Goal: Information Seeking & Learning: Learn about a topic

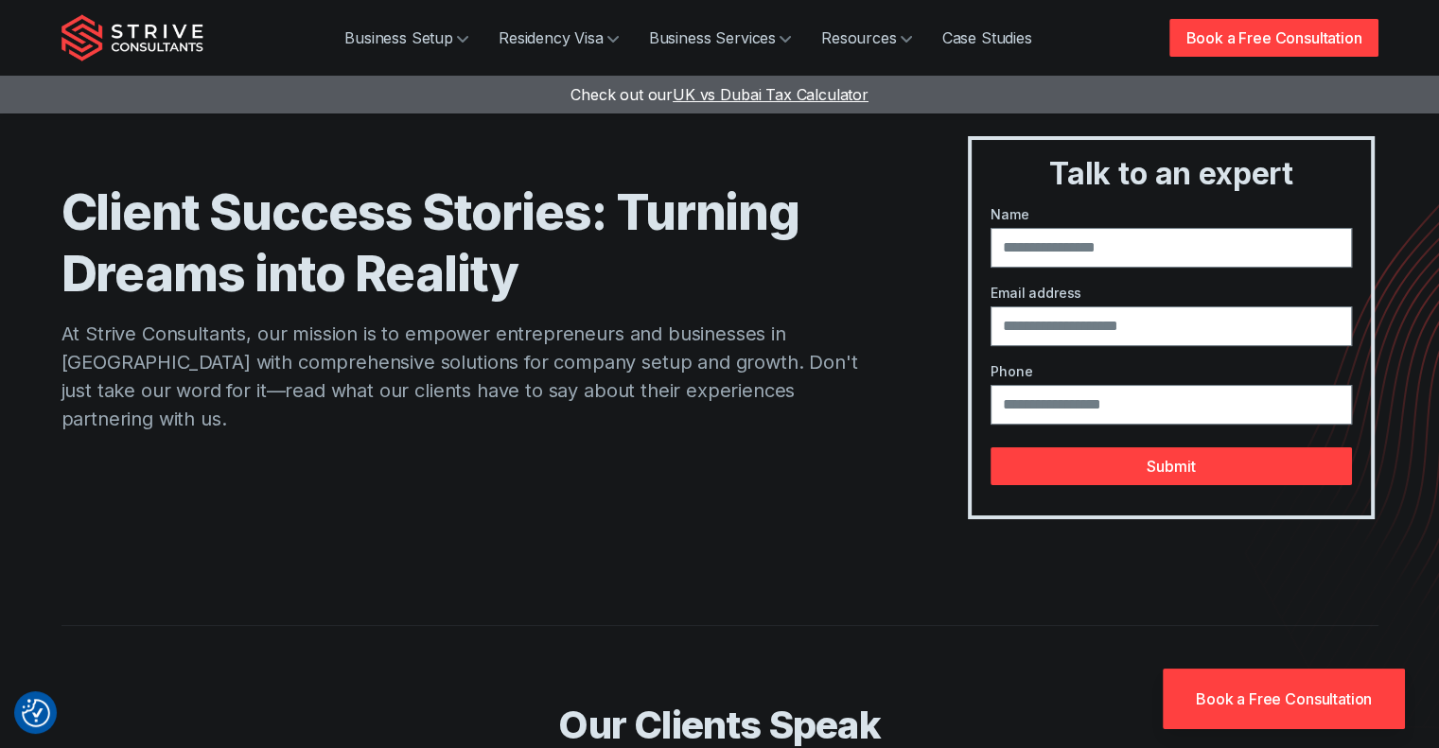
click at [129, 39] on img "Strive Consultants" at bounding box center [132, 37] width 142 height 47
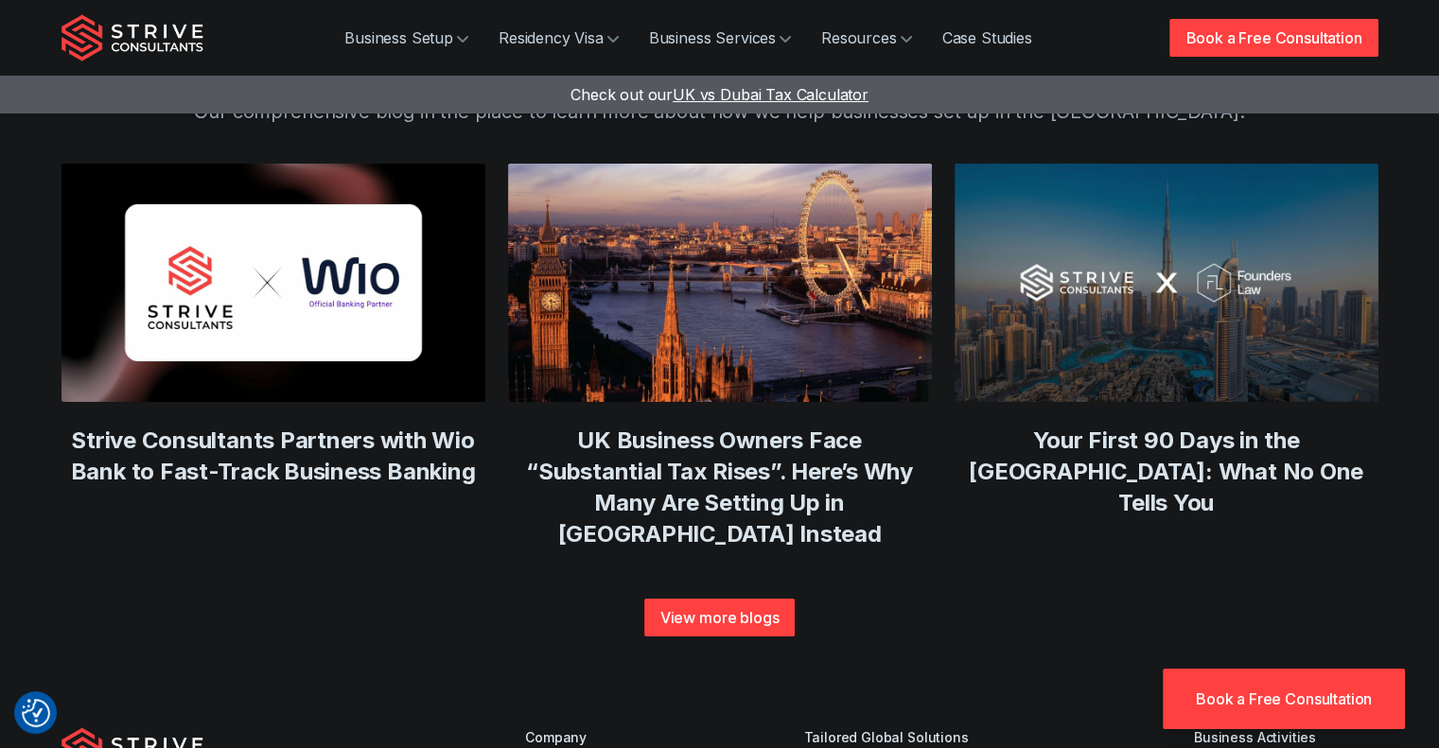
scroll to position [6405, 0]
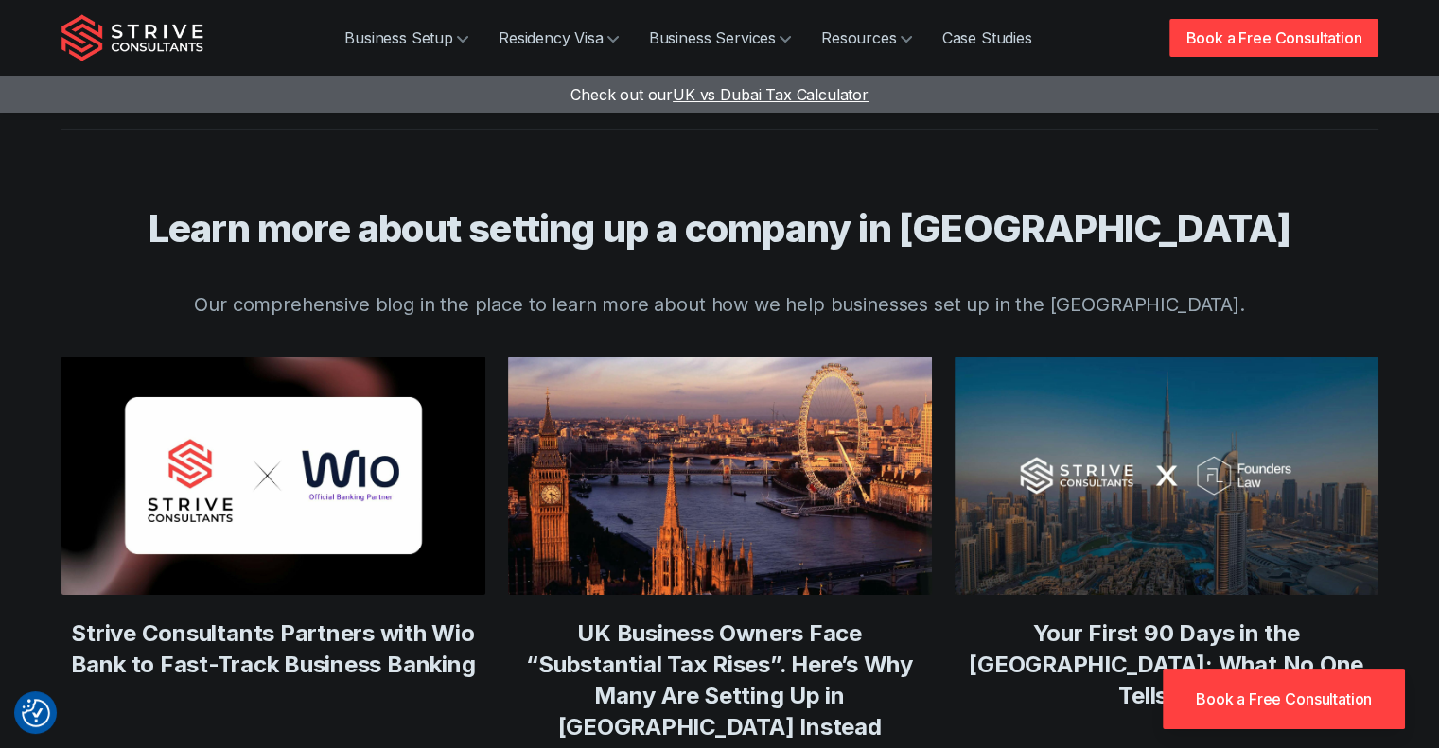
scroll to position [6685, 0]
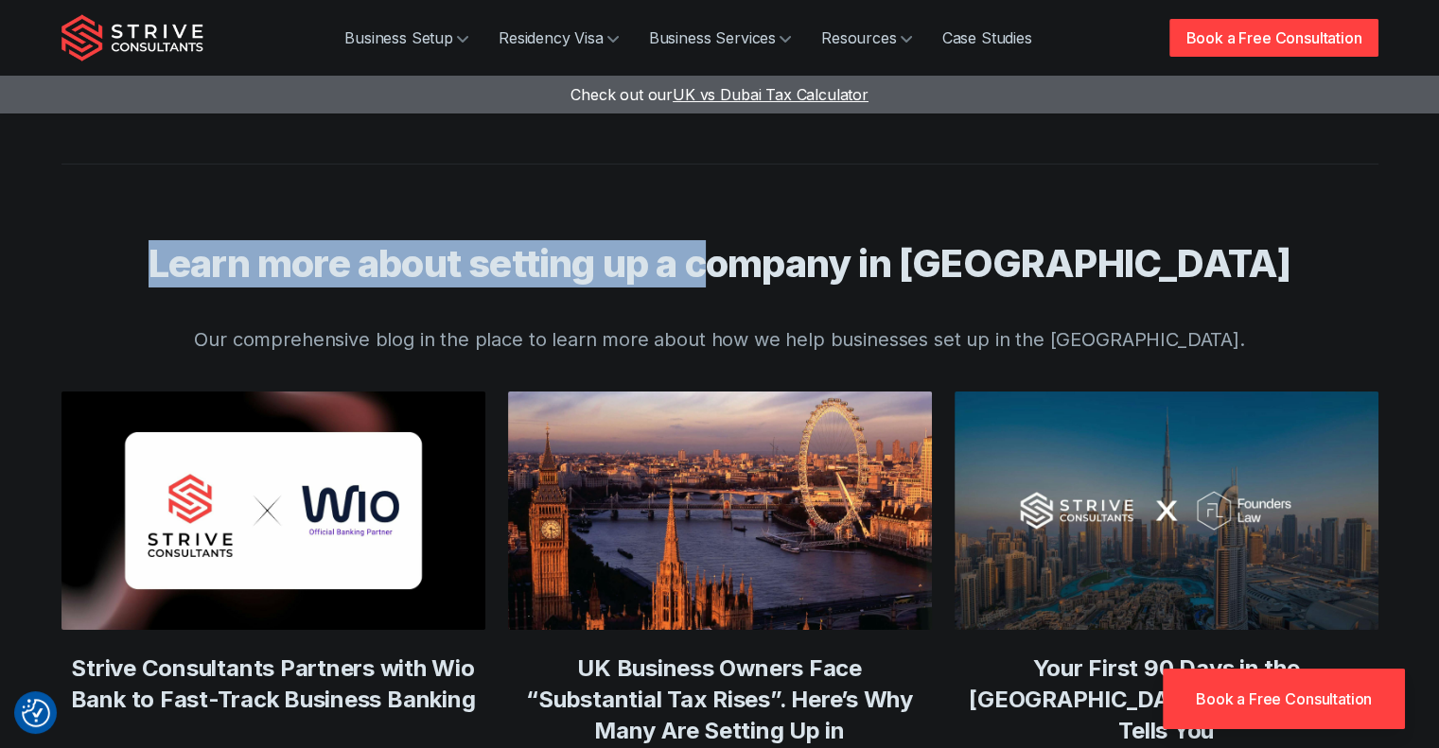
drag, startPoint x: 276, startPoint y: 158, endPoint x: 855, endPoint y: 173, distance: 579.0
click at [854, 173] on div "Learn more about setting up a company in Dubai Our comprehensive blog in the pl…" at bounding box center [720, 514] width 1362 height 701
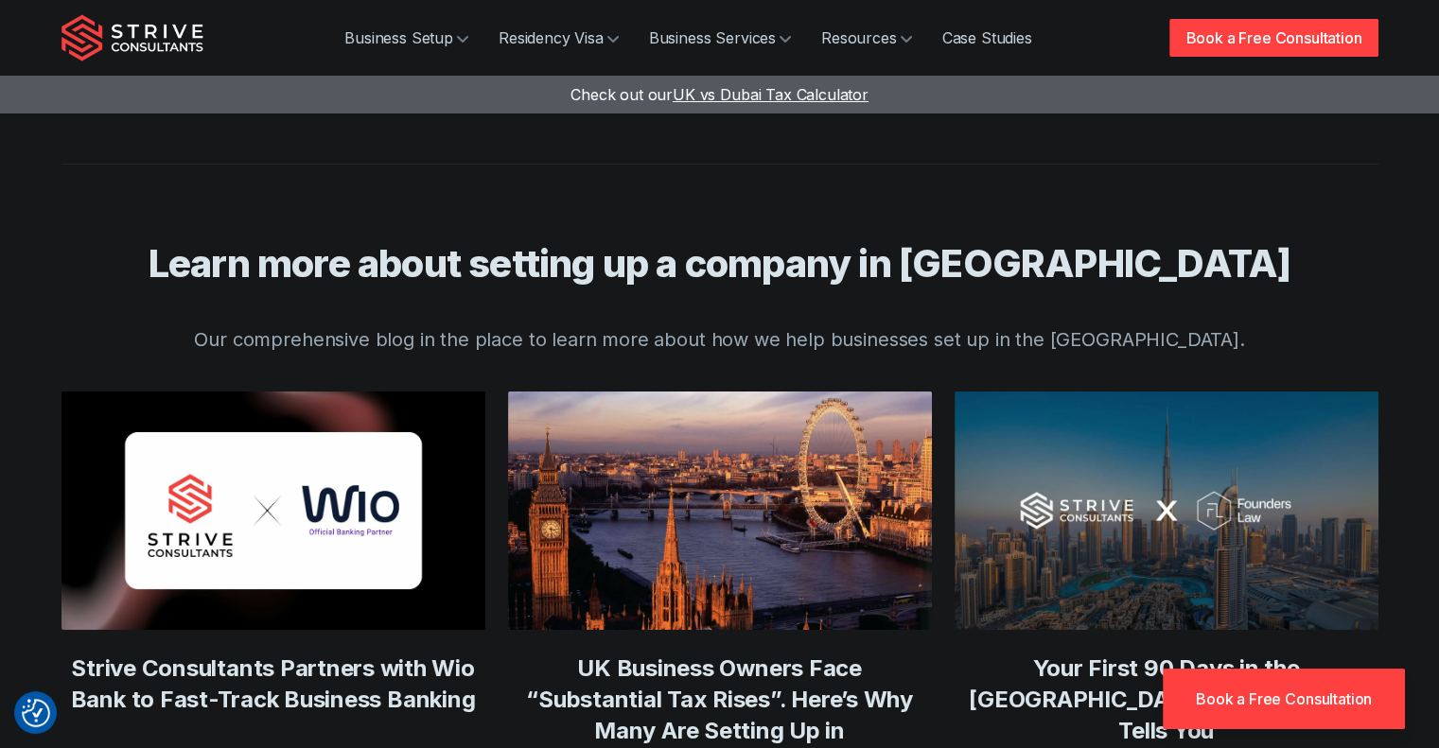
click at [1166, 240] on h3 "Learn more about setting up a company in [GEOGRAPHIC_DATA]" at bounding box center [719, 263] width 1317 height 47
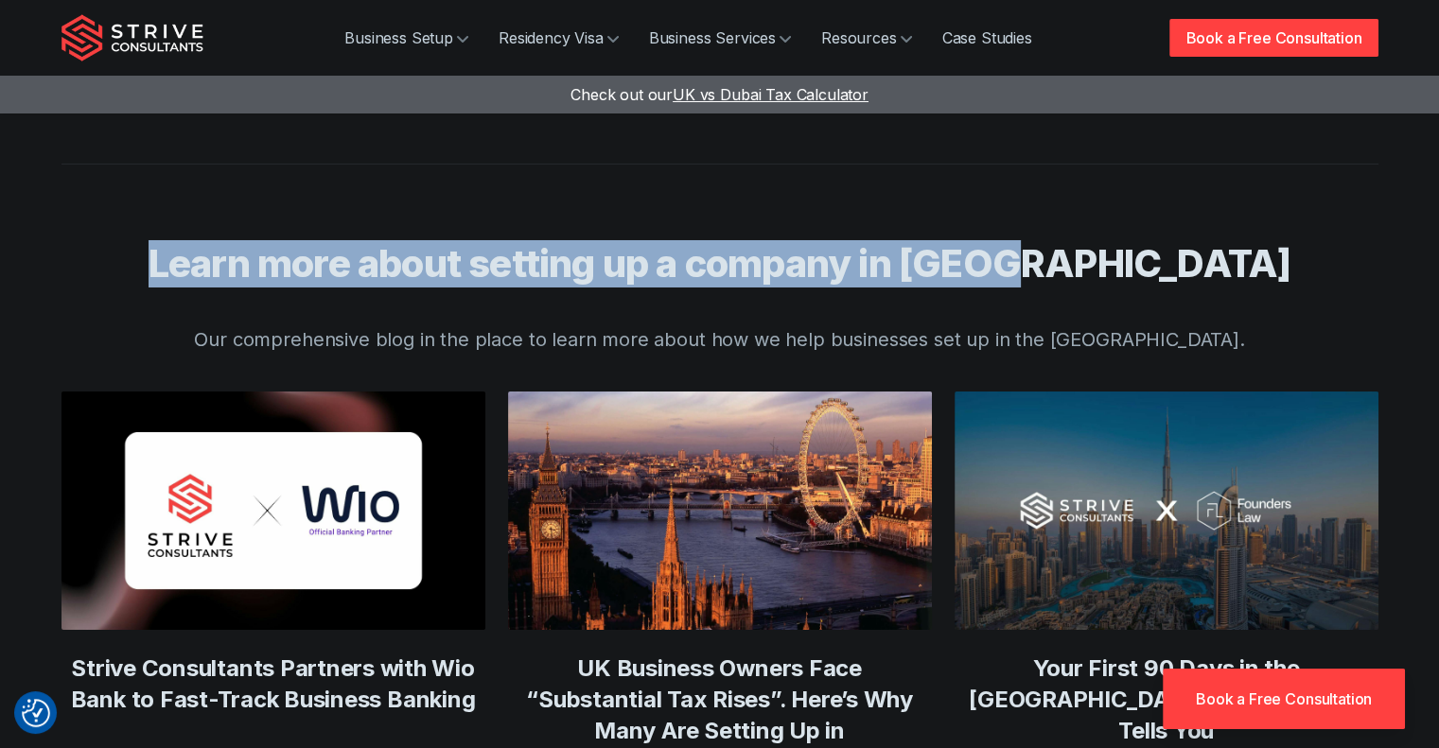
drag, startPoint x: 1154, startPoint y: 188, endPoint x: 292, endPoint y: 201, distance: 861.7
click at [292, 240] on h3 "Learn more about setting up a company in [GEOGRAPHIC_DATA]" at bounding box center [719, 263] width 1317 height 47
click at [289, 240] on h3 "Learn more about setting up a company in [GEOGRAPHIC_DATA]" at bounding box center [719, 263] width 1317 height 47
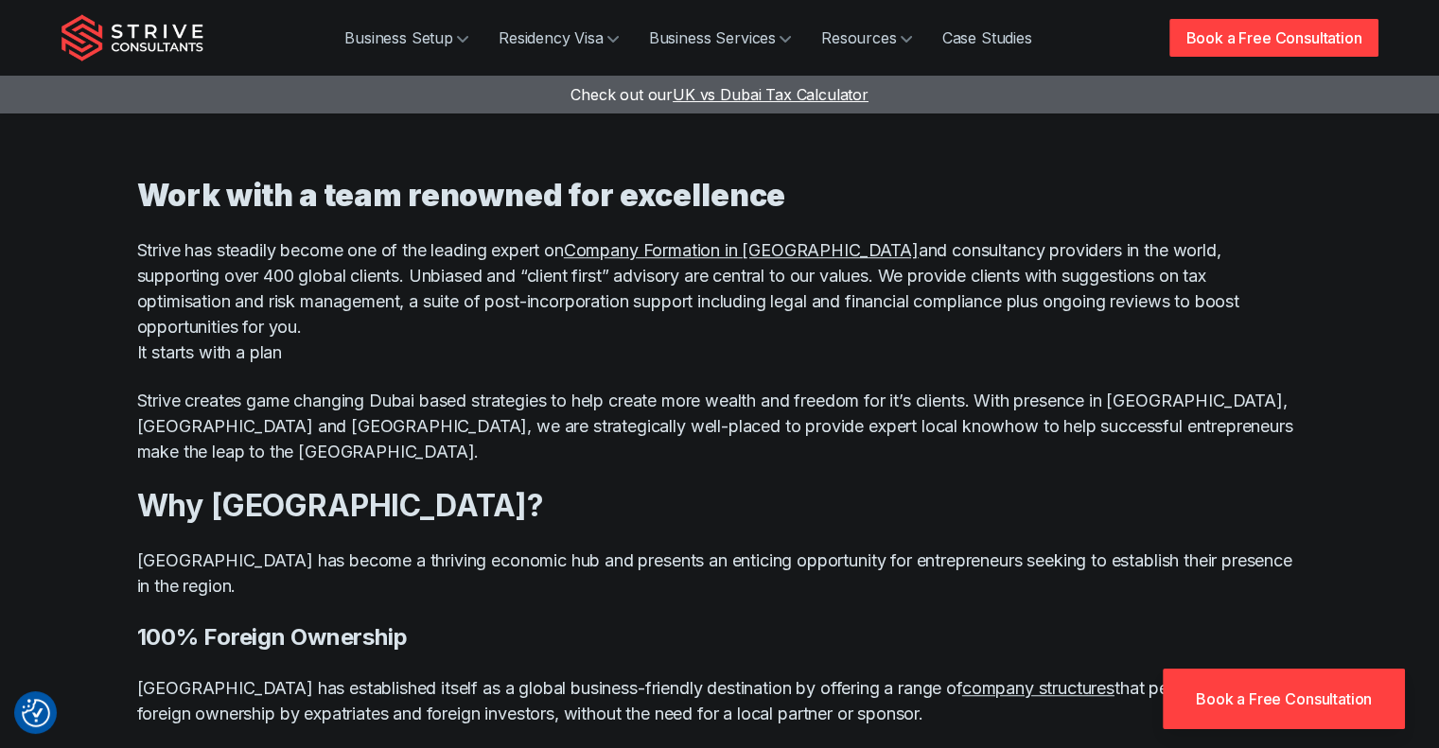
scroll to position [1135, 0]
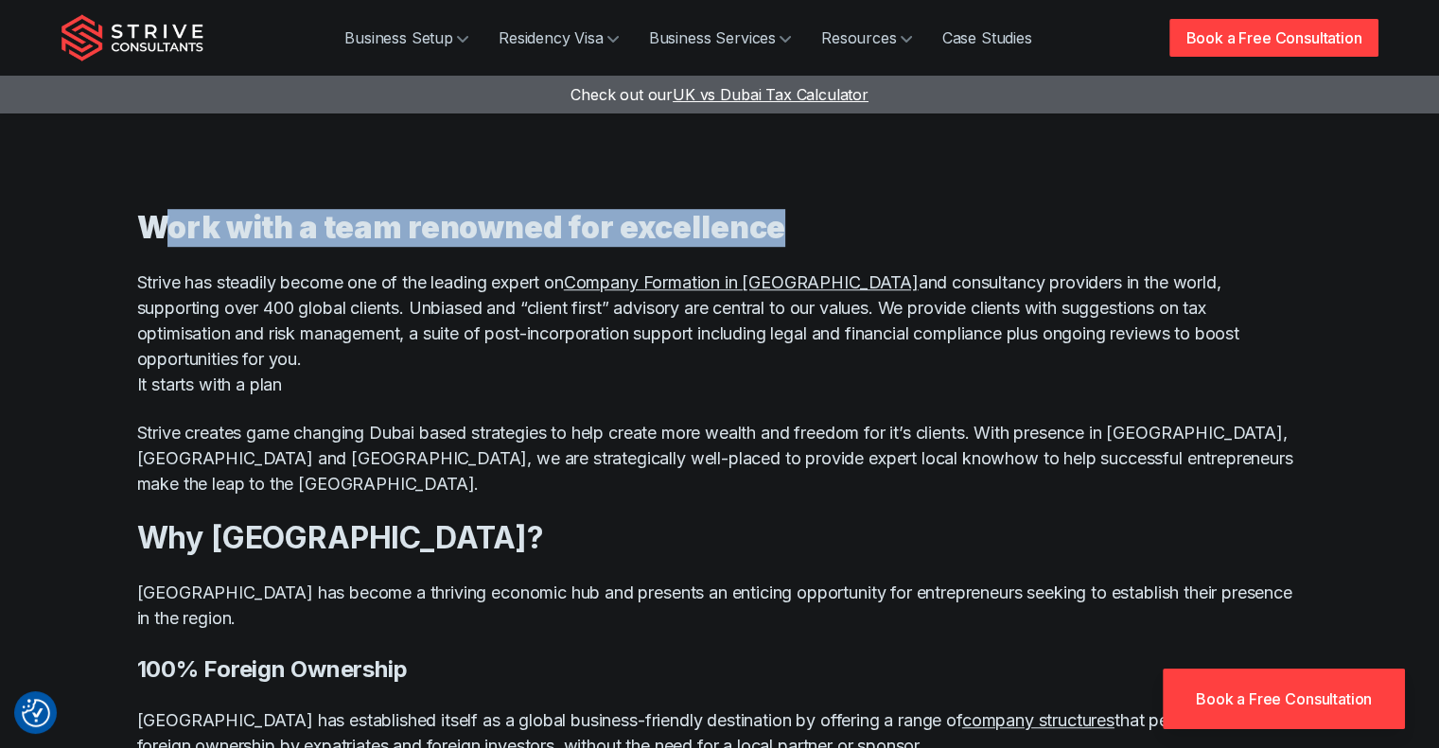
drag, startPoint x: 789, startPoint y: 230, endPoint x: 157, endPoint y: 236, distance: 631.8
click at [157, 236] on h3 "Work with a team renowned for excellence" at bounding box center [719, 228] width 1165 height 38
click at [157, 236] on strong "Work with a team renowned for excellence" at bounding box center [461, 227] width 649 height 37
drag, startPoint x: 134, startPoint y: 224, endPoint x: 757, endPoint y: 230, distance: 622.4
click at [732, 226] on div "Work with a team renowned for excellence Strive has steadily become one of the …" at bounding box center [719, 662] width 1211 height 990
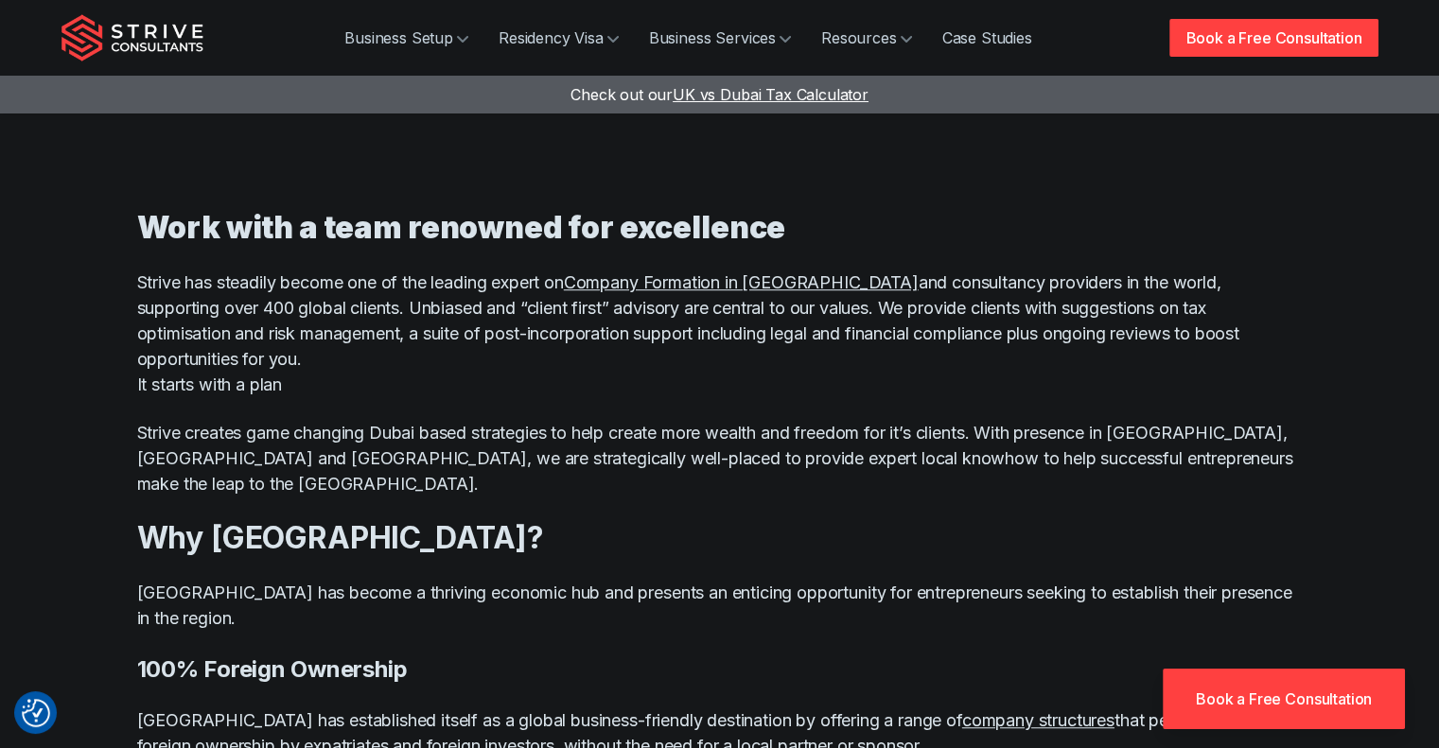
click at [799, 234] on h3 "Work with a team renowned for excellence" at bounding box center [719, 228] width 1165 height 38
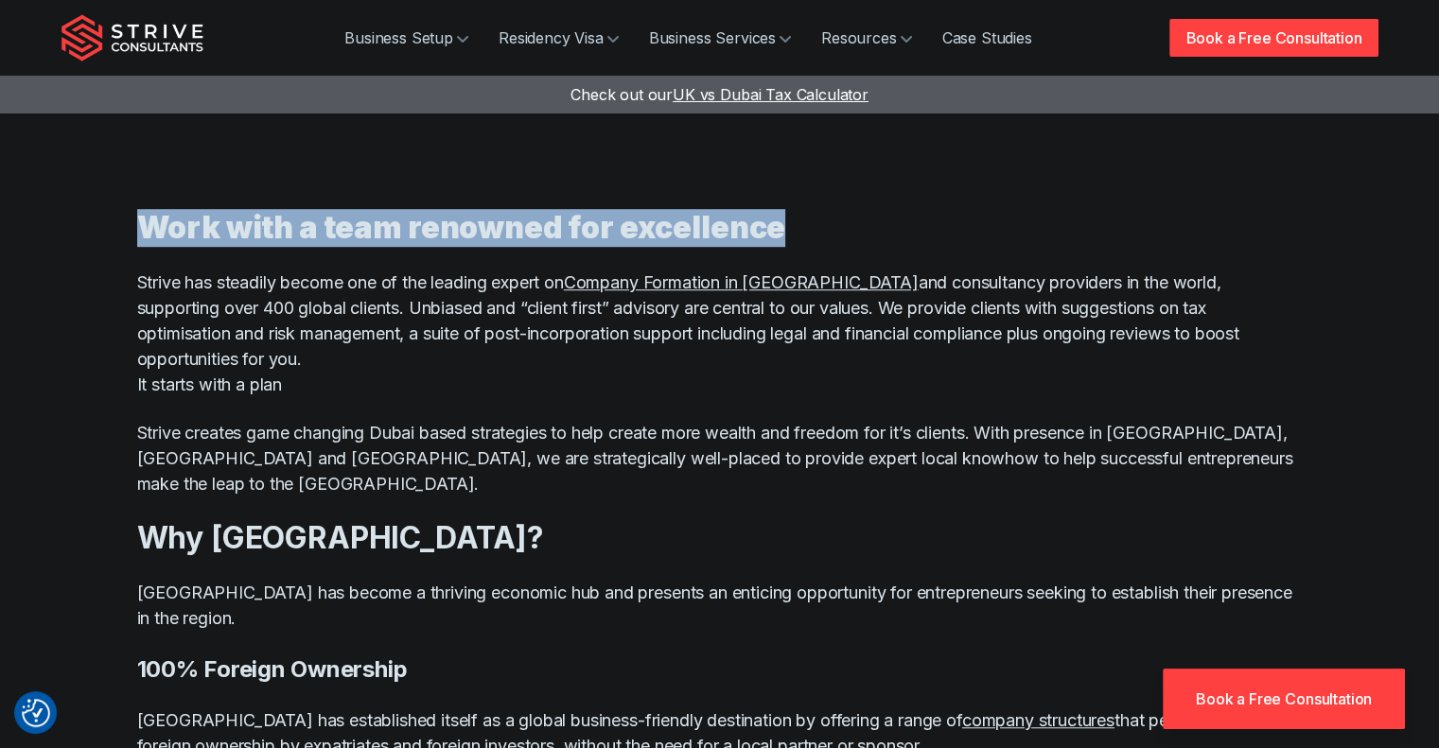
drag, startPoint x: 806, startPoint y: 234, endPoint x: 146, endPoint y: 236, distance: 660.2
click at [146, 236] on h3 "Work with a team renowned for excellence" at bounding box center [719, 228] width 1165 height 38
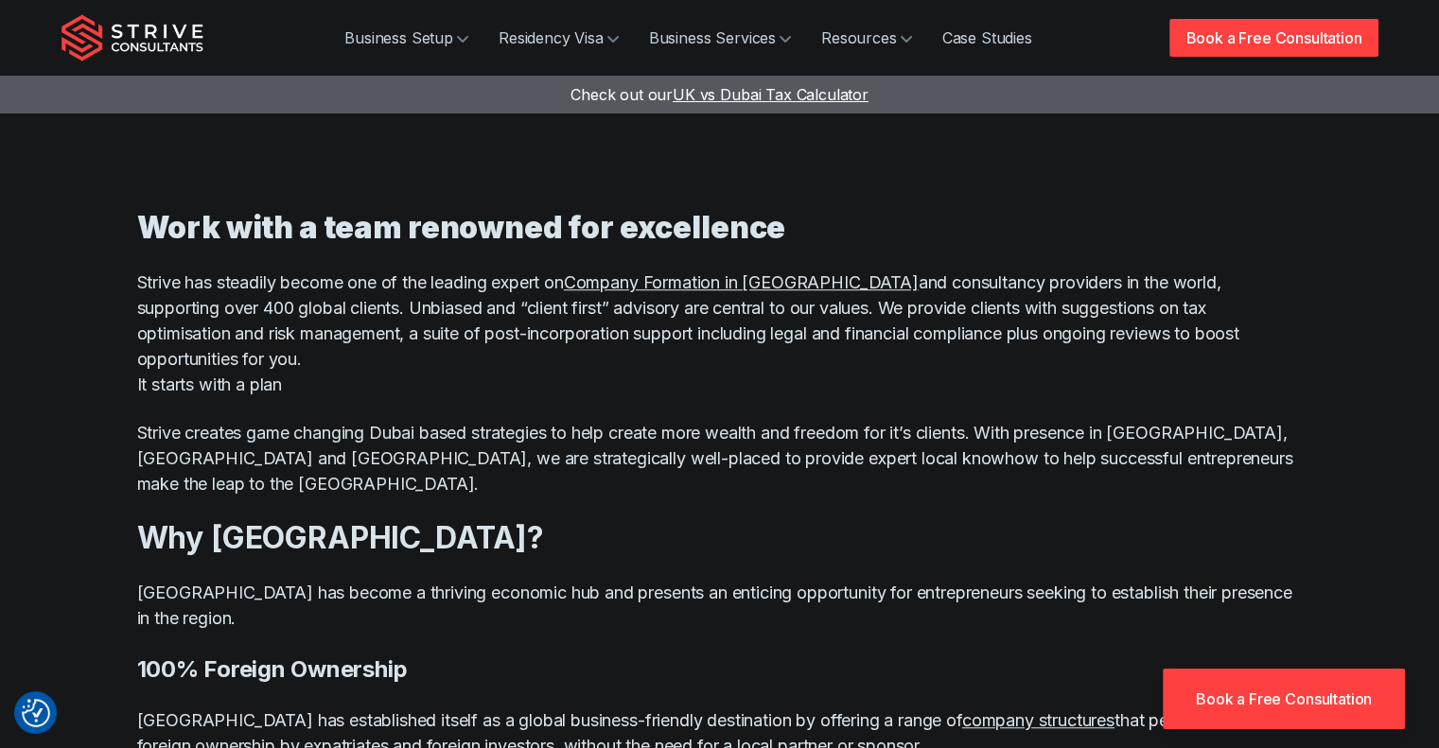
click at [656, 345] on p "Strive has steadily become one of the leading expert on Company Formation in Du…" at bounding box center [719, 334] width 1165 height 128
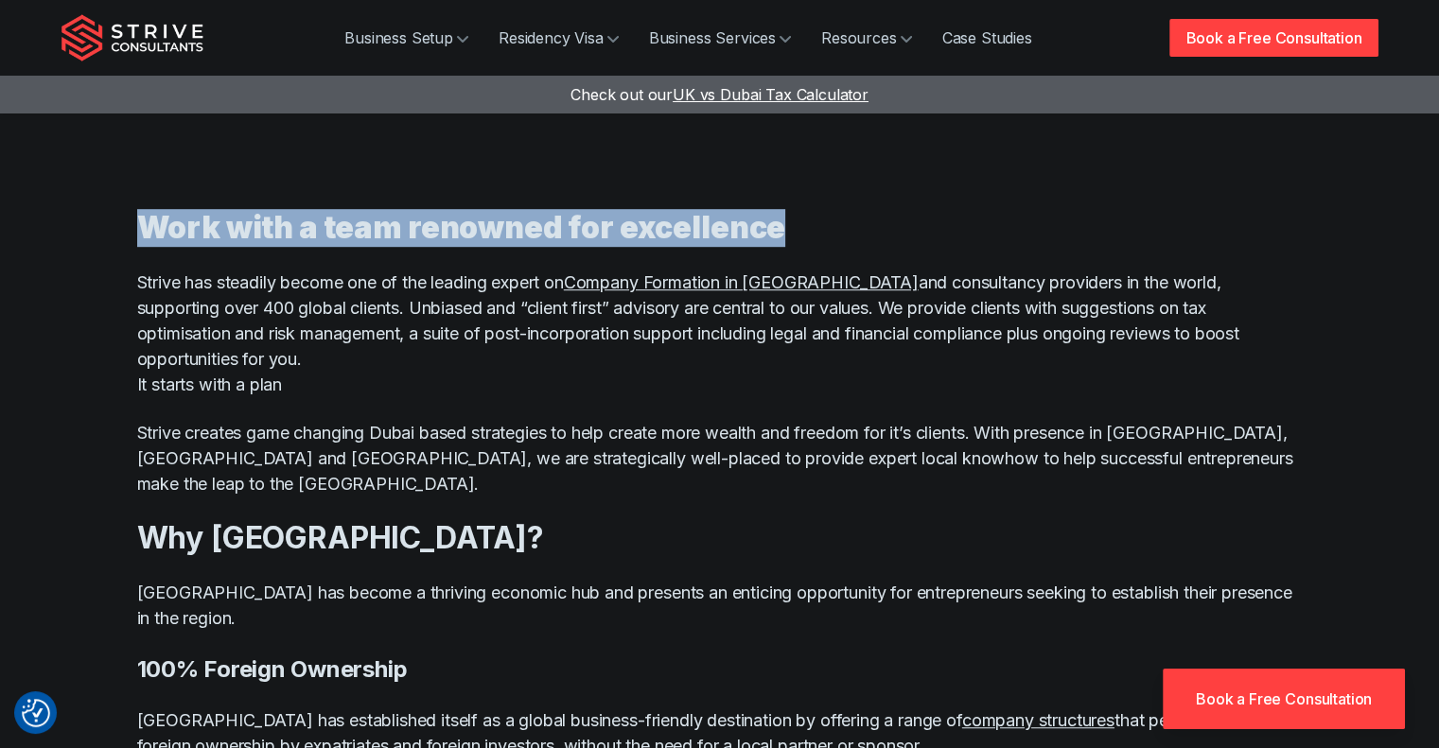
drag, startPoint x: 773, startPoint y: 236, endPoint x: 136, endPoint y: 232, distance: 636.5
click at [137, 232] on strong "Work with a team renowned for excellence" at bounding box center [461, 227] width 649 height 37
click at [147, 233] on strong "Work with a team renowned for excellence" at bounding box center [461, 227] width 649 height 37
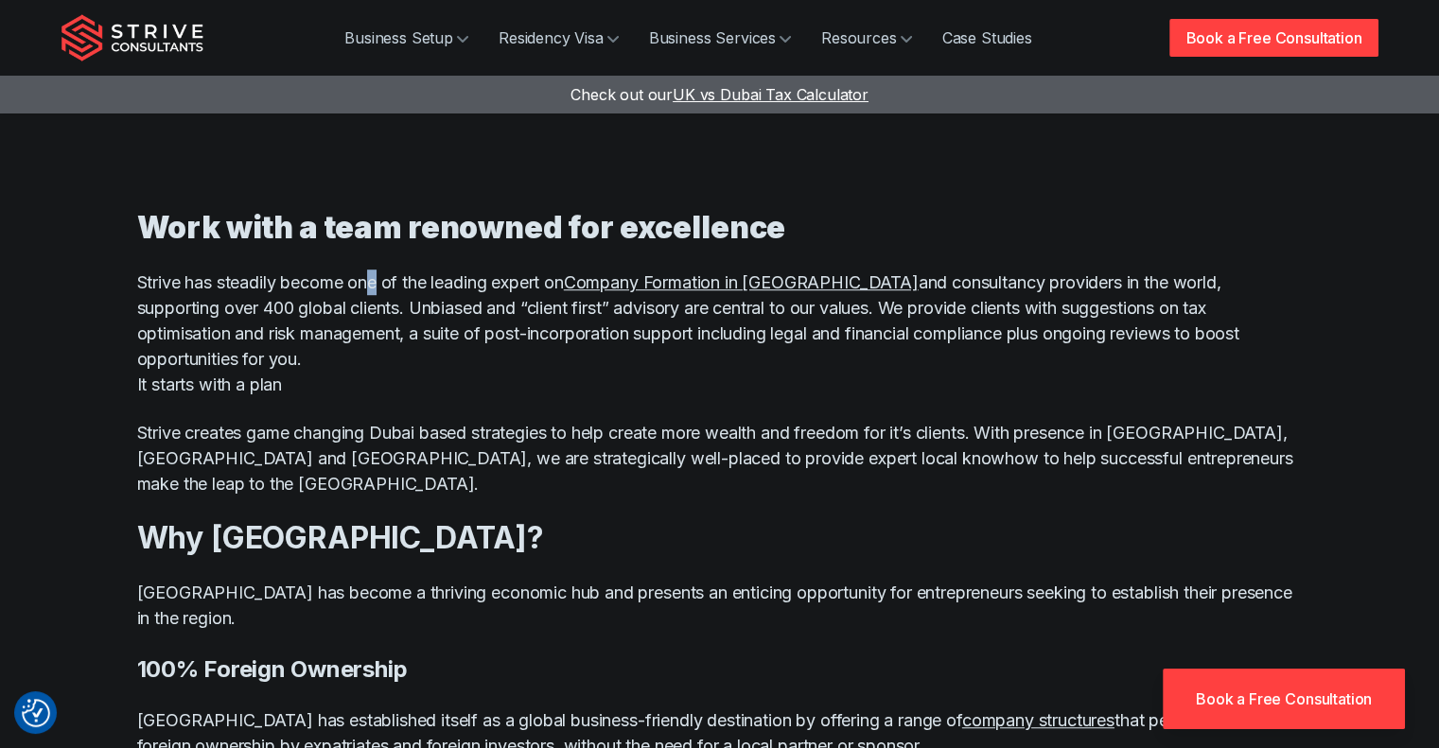
click at [378, 258] on div "Work with a team renowned for excellence Strive has steadily become one of the …" at bounding box center [719, 662] width 1165 height 990
click at [148, 282] on p "Strive has steadily become one of the leading expert on Company Formation in Du…" at bounding box center [719, 334] width 1165 height 128
click at [155, 282] on p "Strive has steadily become one of the leading expert on Company Formation in Du…" at bounding box center [719, 334] width 1165 height 128
click at [197, 282] on p "Strive has steadily become one of the leading expert on Company Formation in Du…" at bounding box center [719, 334] width 1165 height 128
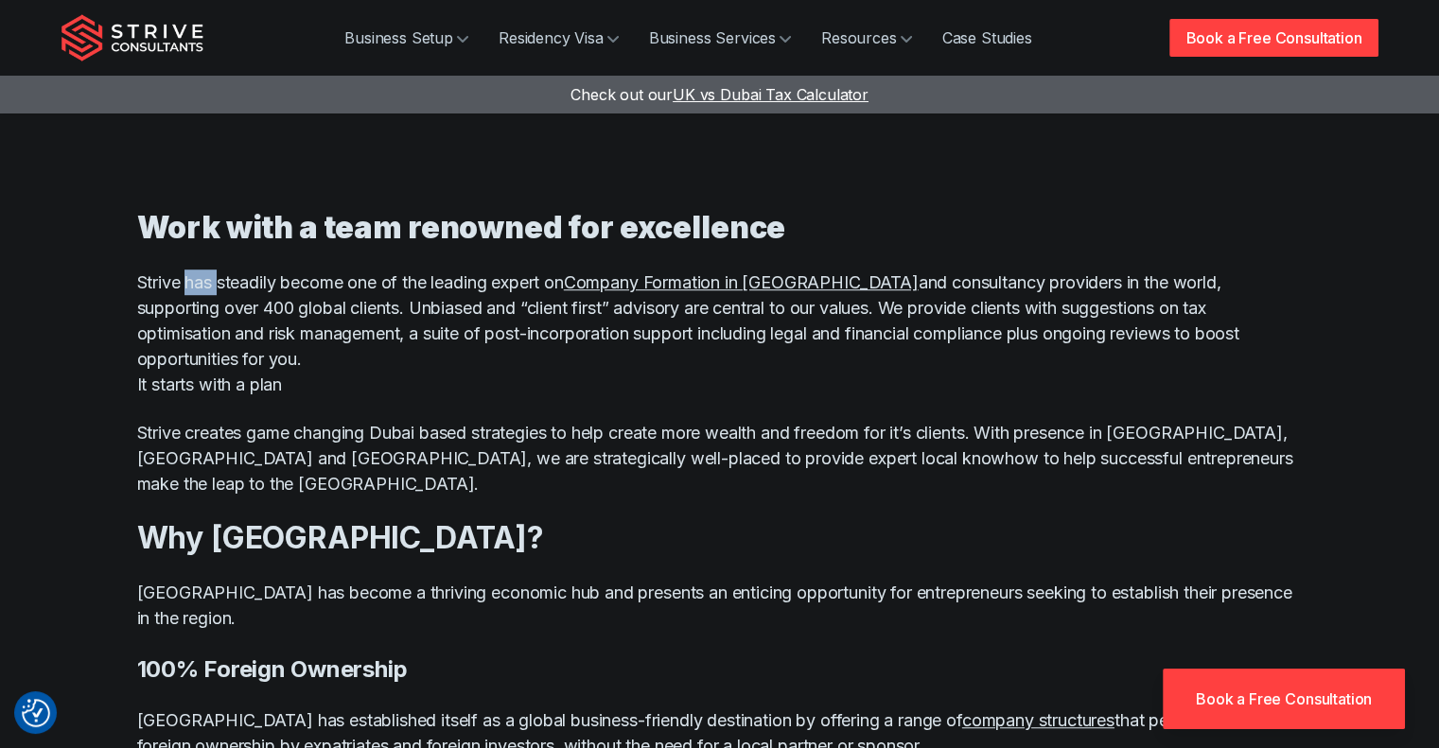
click at [197, 282] on p "Strive has steadily become one of the leading expert on Company Formation in Du…" at bounding box center [719, 334] width 1165 height 128
click at [152, 280] on p "Strive has steadily become one of the leading expert on Company Formation in Du…" at bounding box center [719, 334] width 1165 height 128
click at [212, 283] on p "Strive has steadily become one of the leading expert on Company Formation in Du…" at bounding box center [719, 334] width 1165 height 128
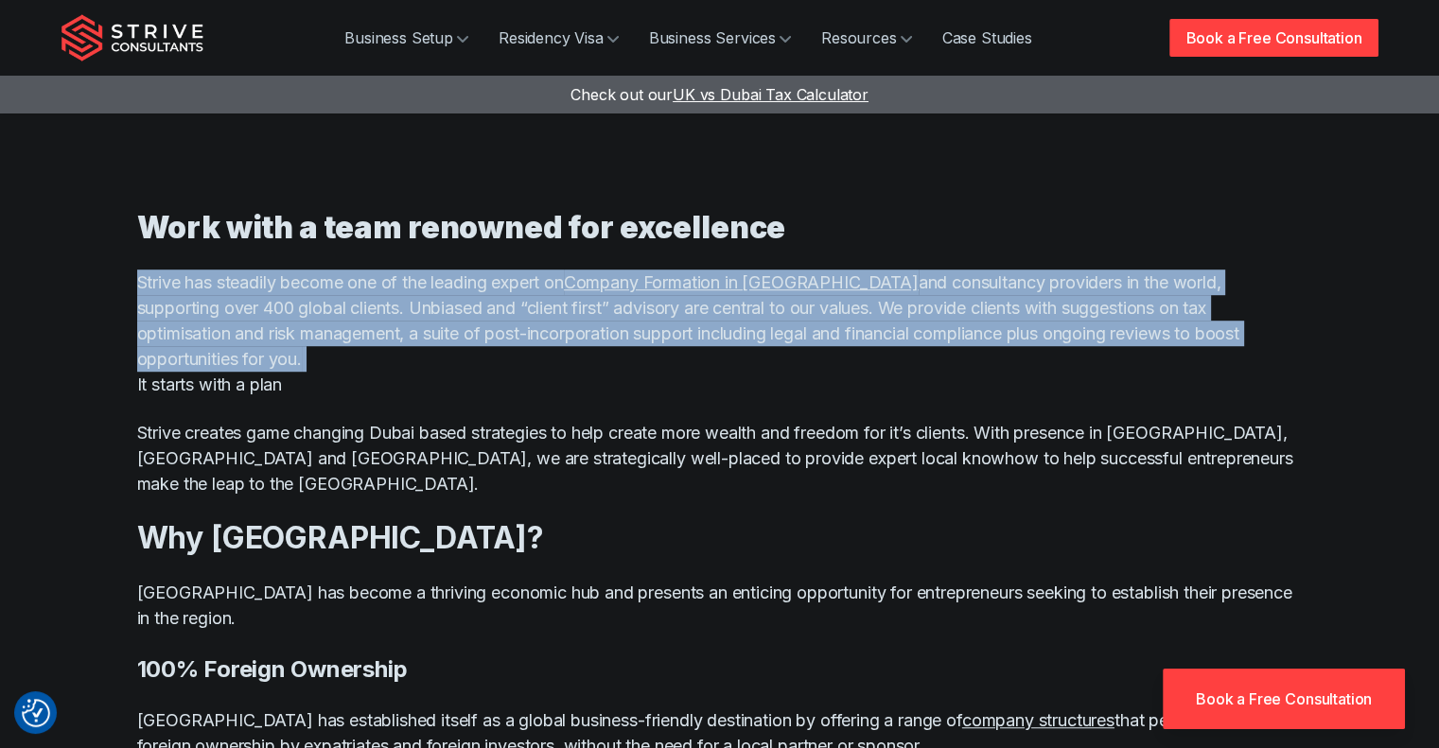
click at [212, 283] on p "Strive has steadily become one of the leading expert on Company Formation in Du…" at bounding box center [719, 334] width 1165 height 128
click at [246, 283] on p "Strive has steadily become one of the leading expert on Company Formation in Du…" at bounding box center [719, 334] width 1165 height 128
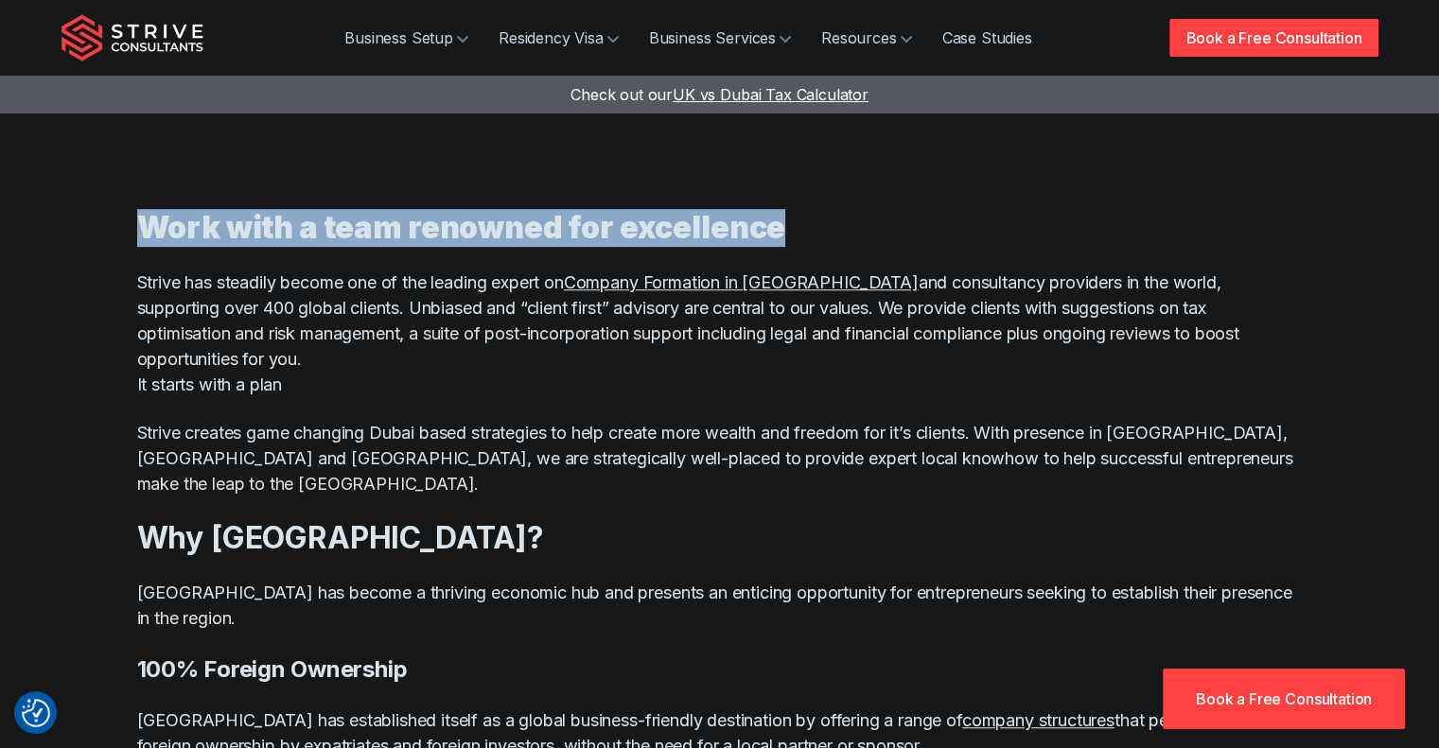
drag, startPoint x: 137, startPoint y: 226, endPoint x: 768, endPoint y: 224, distance: 630.8
click at [768, 224] on strong "Work with a team renowned for excellence" at bounding box center [461, 227] width 649 height 37
click at [776, 231] on h3 "Work with a team renowned for excellence" at bounding box center [719, 228] width 1165 height 38
drag, startPoint x: 794, startPoint y: 234, endPoint x: 151, endPoint y: 229, distance: 642.2
click at [151, 229] on h3 "Work with a team renowned for excellence" at bounding box center [719, 228] width 1165 height 38
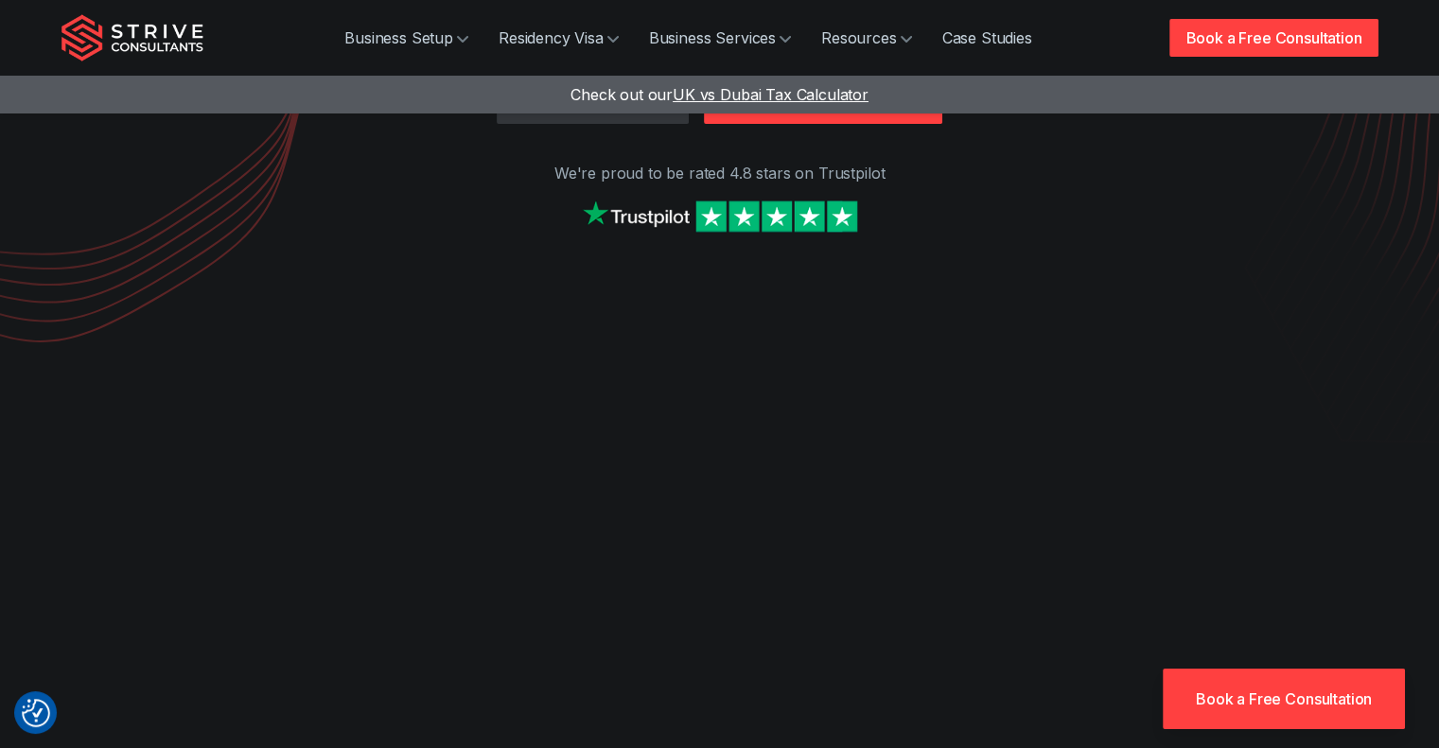
scroll to position [0, 0]
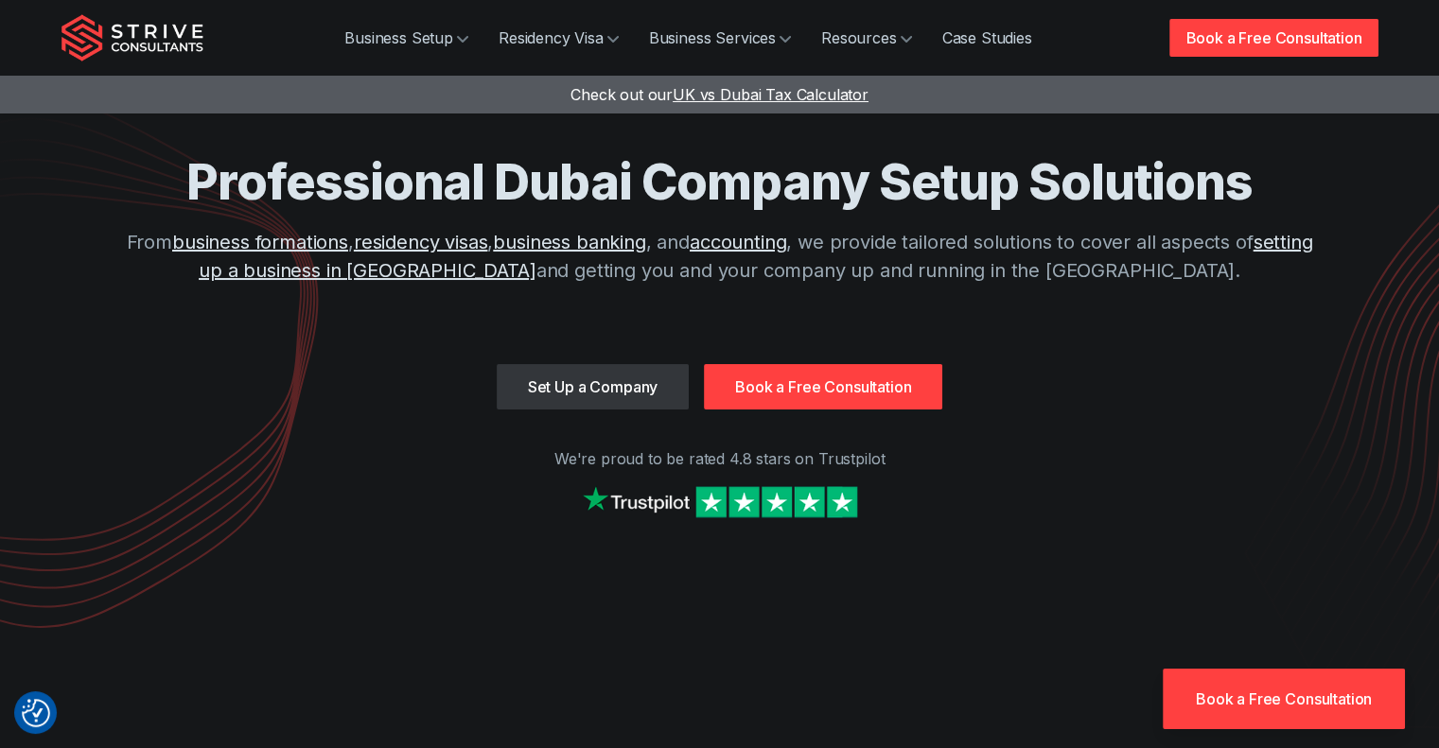
click at [218, 330] on div "Professional Dubai Company Setup Solutions From business formations , residency…" at bounding box center [719, 257] width 1211 height 213
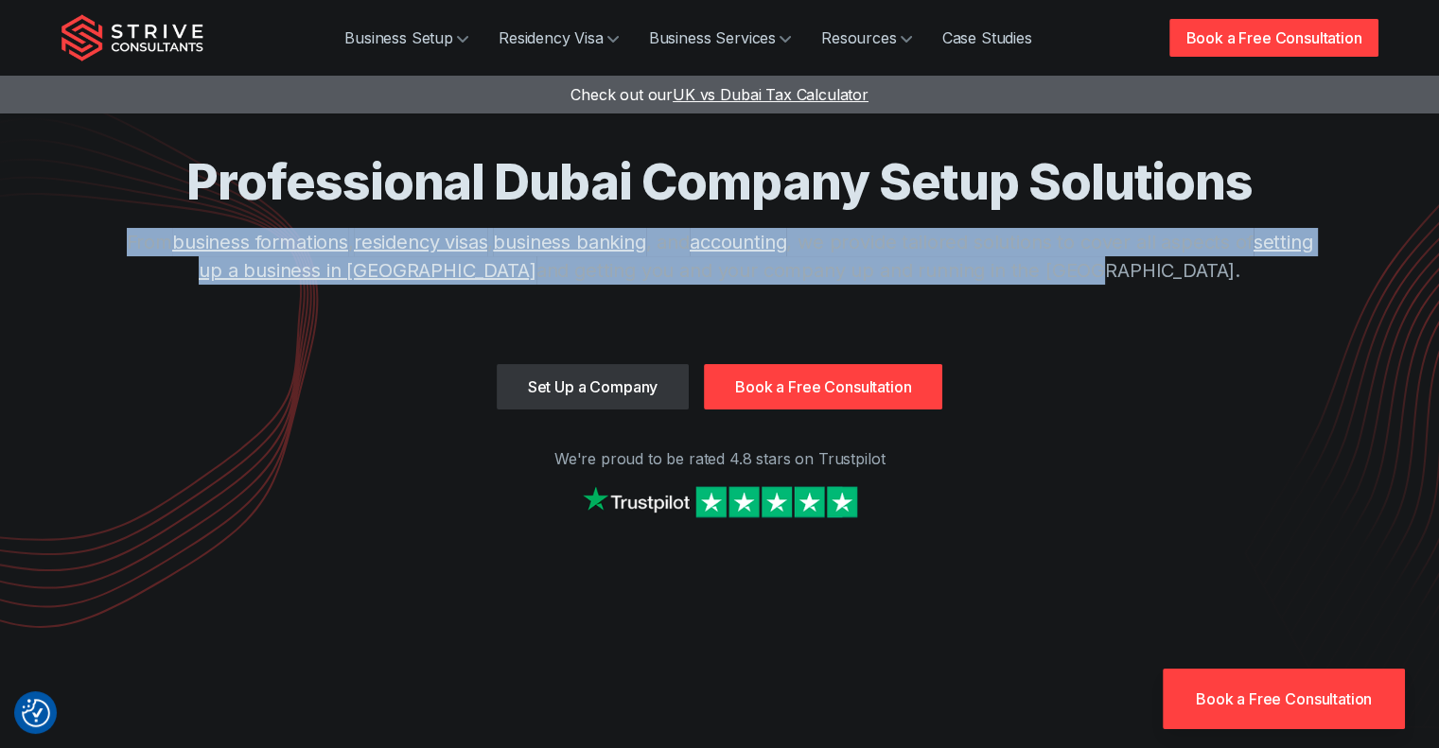
drag, startPoint x: 148, startPoint y: 241, endPoint x: 1147, endPoint y: 287, distance: 1000.7
click at [1147, 287] on div "Professional Dubai Company Setup Solutions From business formations , residency…" at bounding box center [719, 257] width 1211 height 213
click at [1146, 277] on p "From business formations , residency visas , business banking , and accounting …" at bounding box center [719, 256] width 1211 height 57
click at [1194, 274] on p "From business formations , residency visas , business banking , and accounting …" at bounding box center [719, 256] width 1211 height 57
drag, startPoint x: 1156, startPoint y: 271, endPoint x: 136, endPoint y: 240, distance: 1020.0
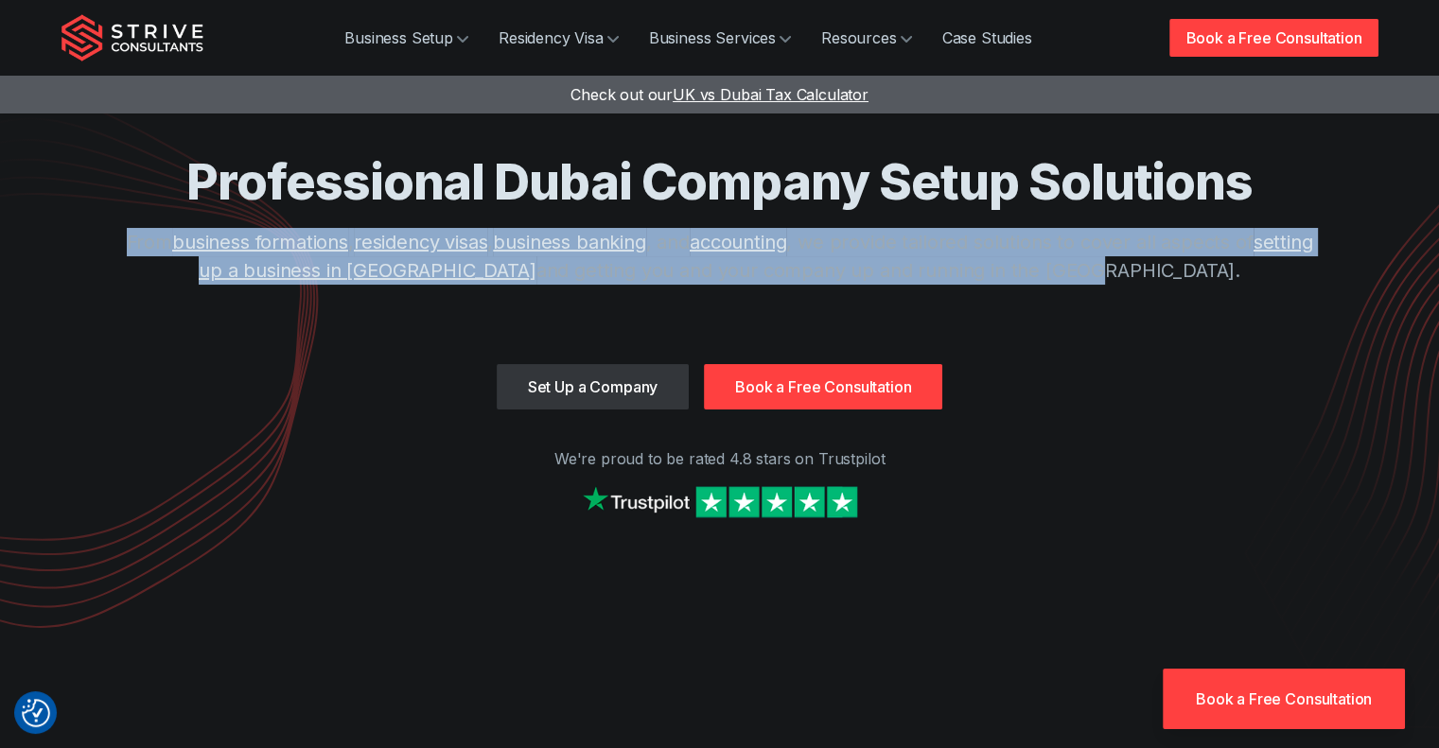
click at [136, 240] on p "From business formations , residency visas , business banking , and accounting …" at bounding box center [719, 256] width 1211 height 57
click at [132, 238] on p "From business formations , residency visas , business banking , and accounting …" at bounding box center [719, 256] width 1211 height 57
drag, startPoint x: 1167, startPoint y: 265, endPoint x: 134, endPoint y: 226, distance: 1033.5
click at [134, 226] on div "Professional Dubai Company Setup Solutions From business formations , residency…" at bounding box center [719, 257] width 1211 height 213
click at [129, 218] on div "Professional Dubai Company Setup Solutions From business formations , residency…" at bounding box center [719, 257] width 1211 height 213
